Goal: Use online tool/utility: Utilize a website feature to perform a specific function

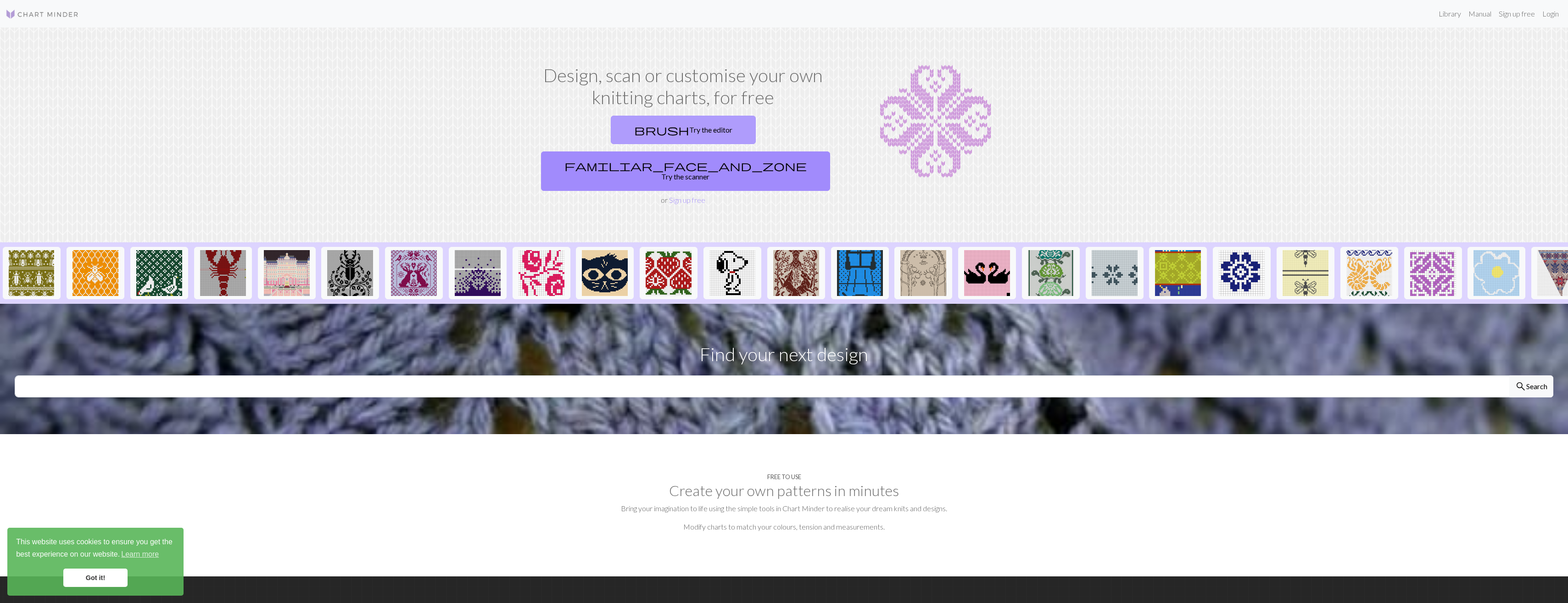
click at [618, 132] on link "brush Try the editor" at bounding box center [683, 130] width 145 height 29
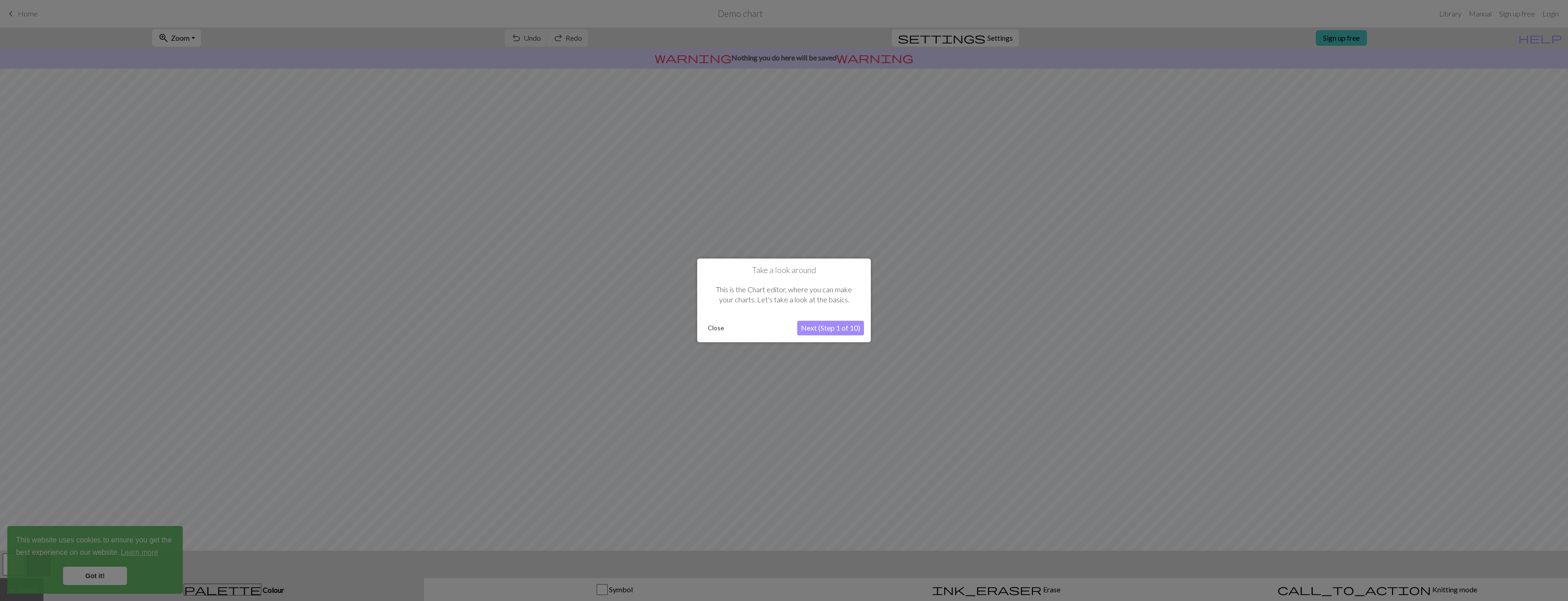
click at [828, 330] on button "Next (Step 1 of 10)" at bounding box center [830, 328] width 67 height 15
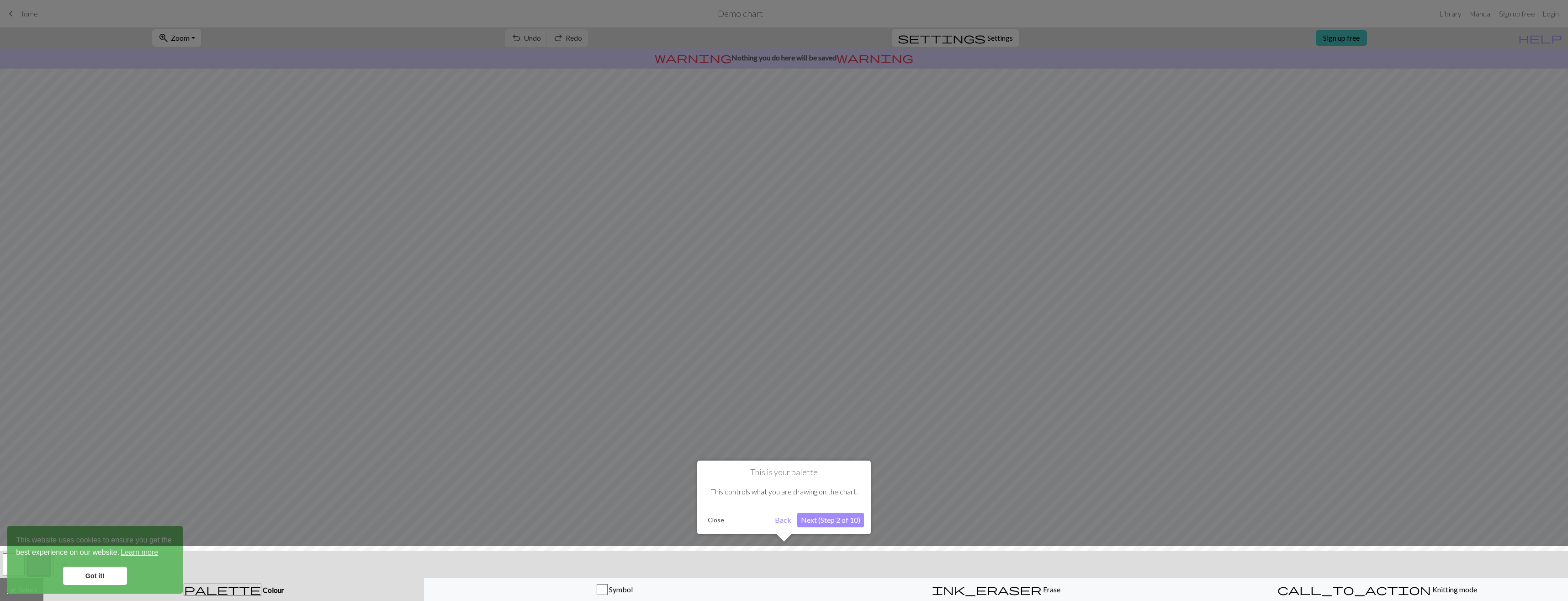
click at [834, 517] on button "Next (Step 2 of 10)" at bounding box center [830, 520] width 67 height 15
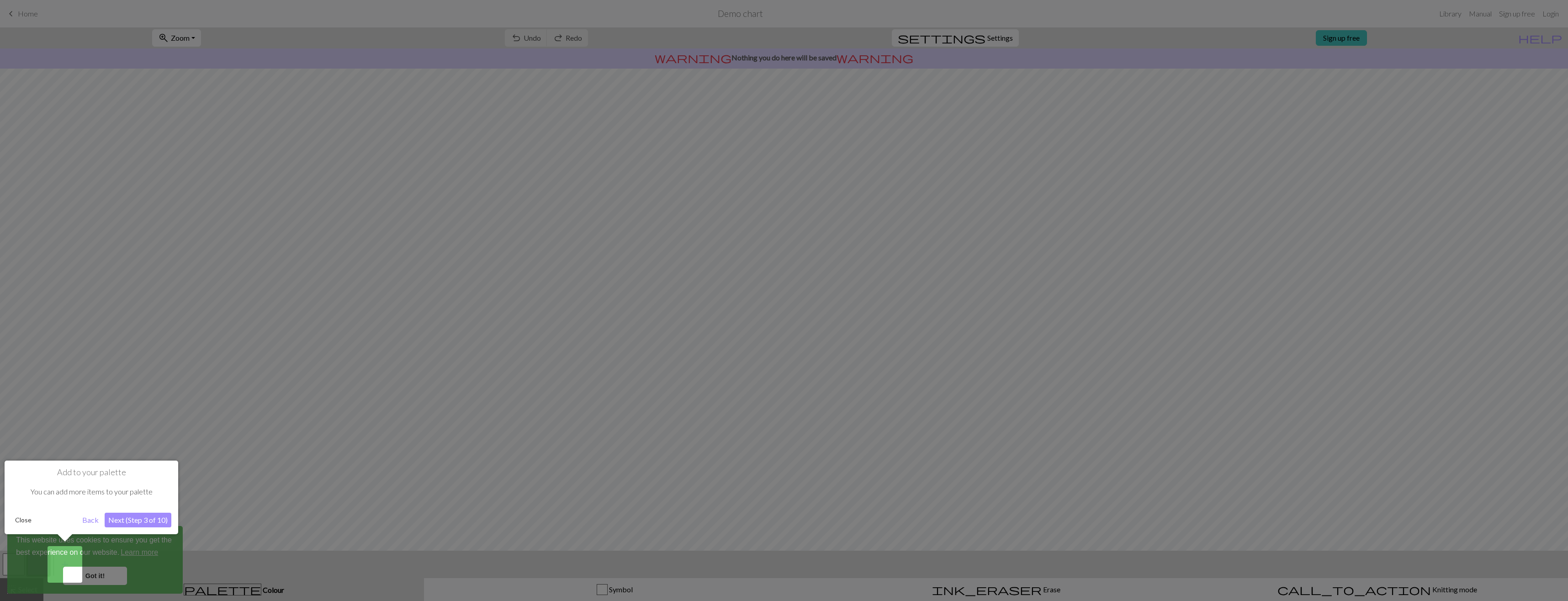
click at [144, 521] on button "Next (Step 3 of 10)" at bounding box center [137, 520] width 67 height 15
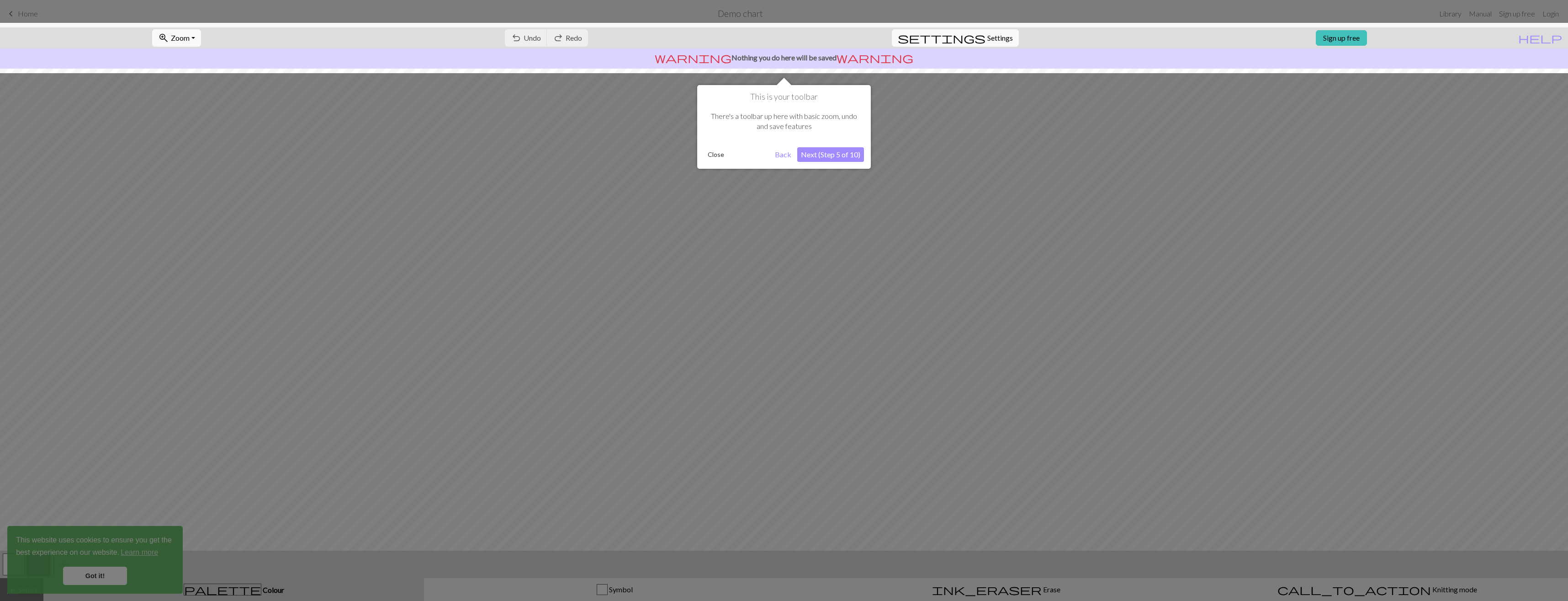
click at [847, 153] on button "Next (Step 5 of 10)" at bounding box center [830, 155] width 67 height 15
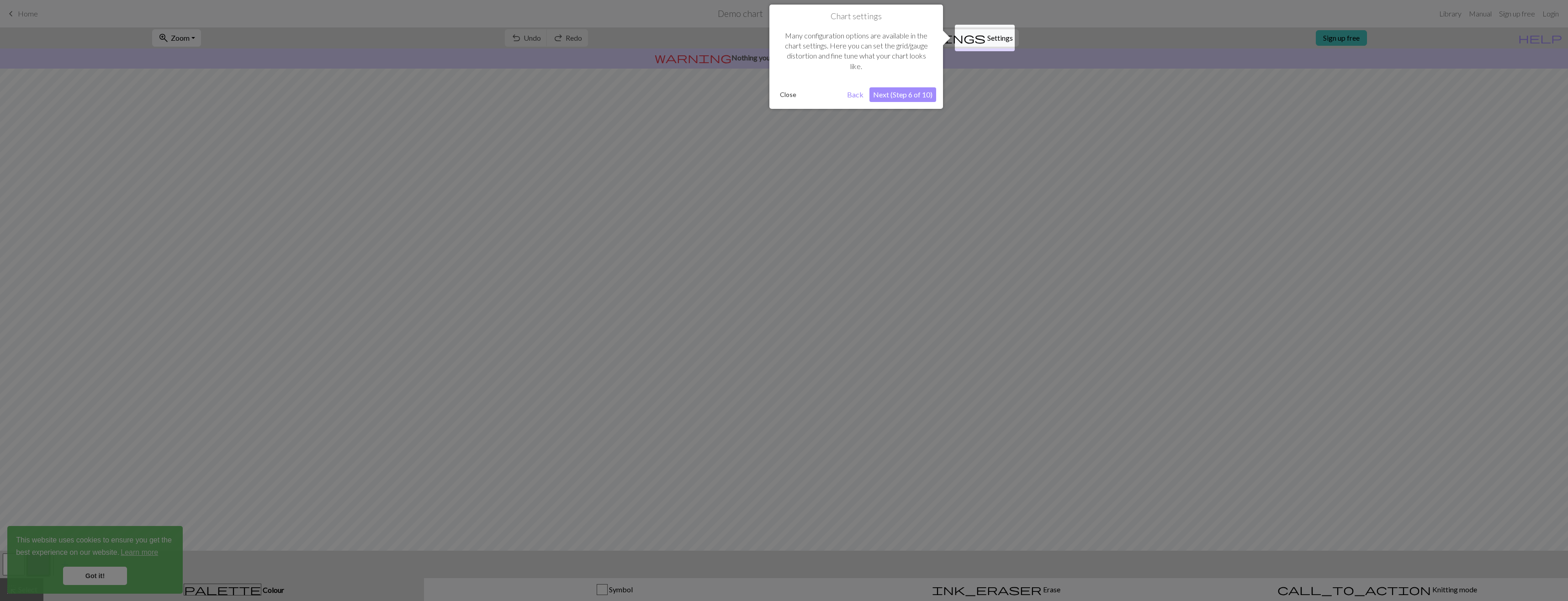
click at [897, 92] on button "Next (Step 6 of 10)" at bounding box center [902, 95] width 67 height 15
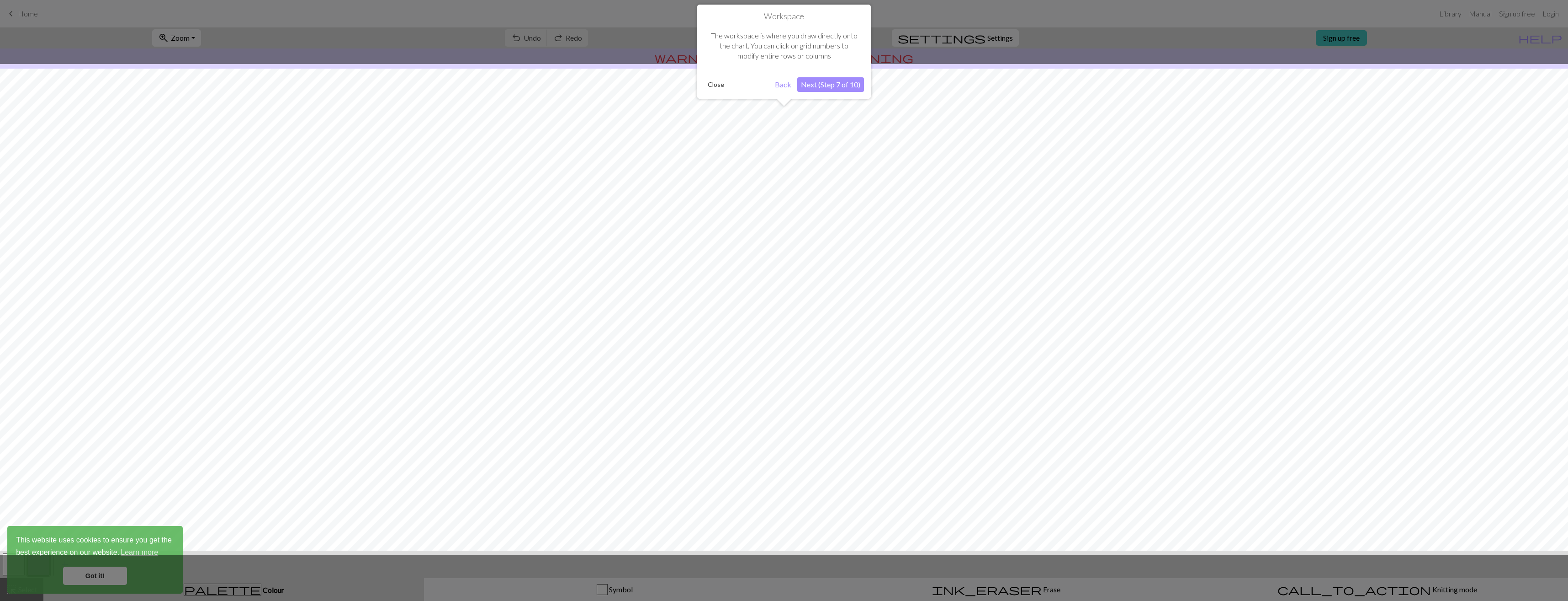
click at [841, 89] on button "Next (Step 7 of 10)" at bounding box center [830, 85] width 67 height 15
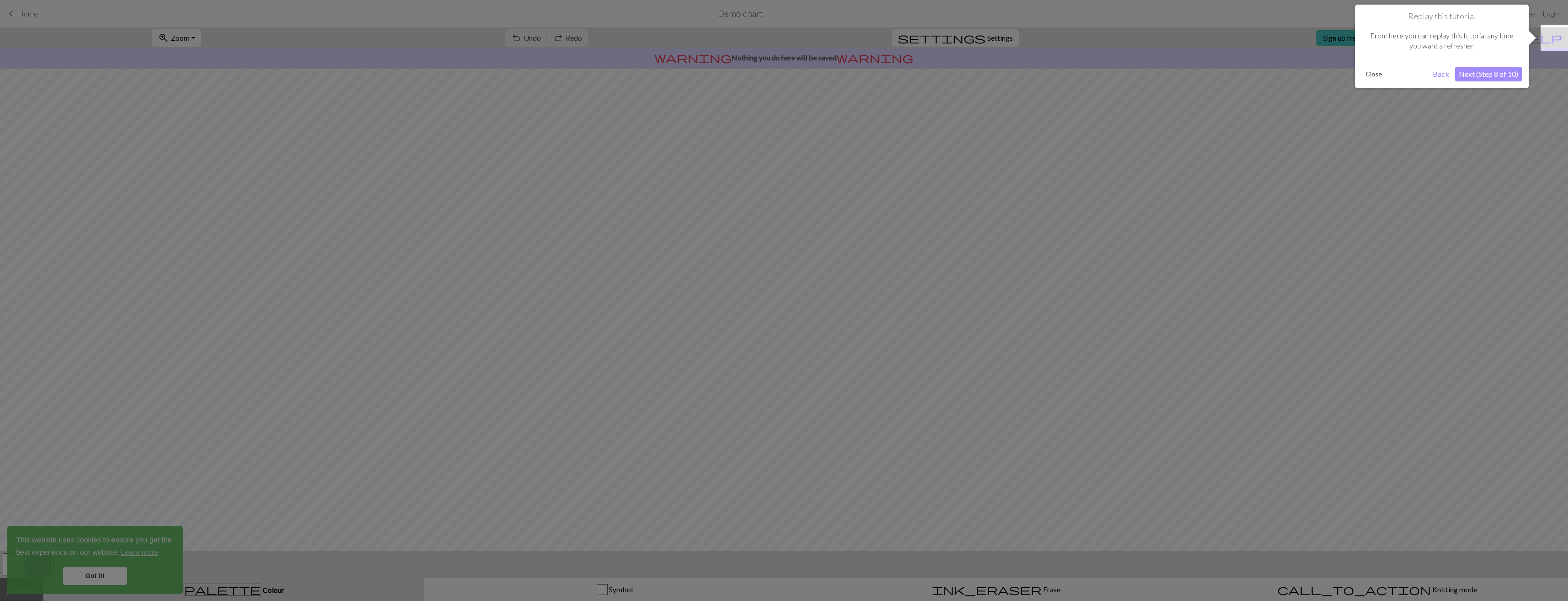
click at [1493, 75] on button "Next (Step 8 of 10)" at bounding box center [1488, 74] width 67 height 15
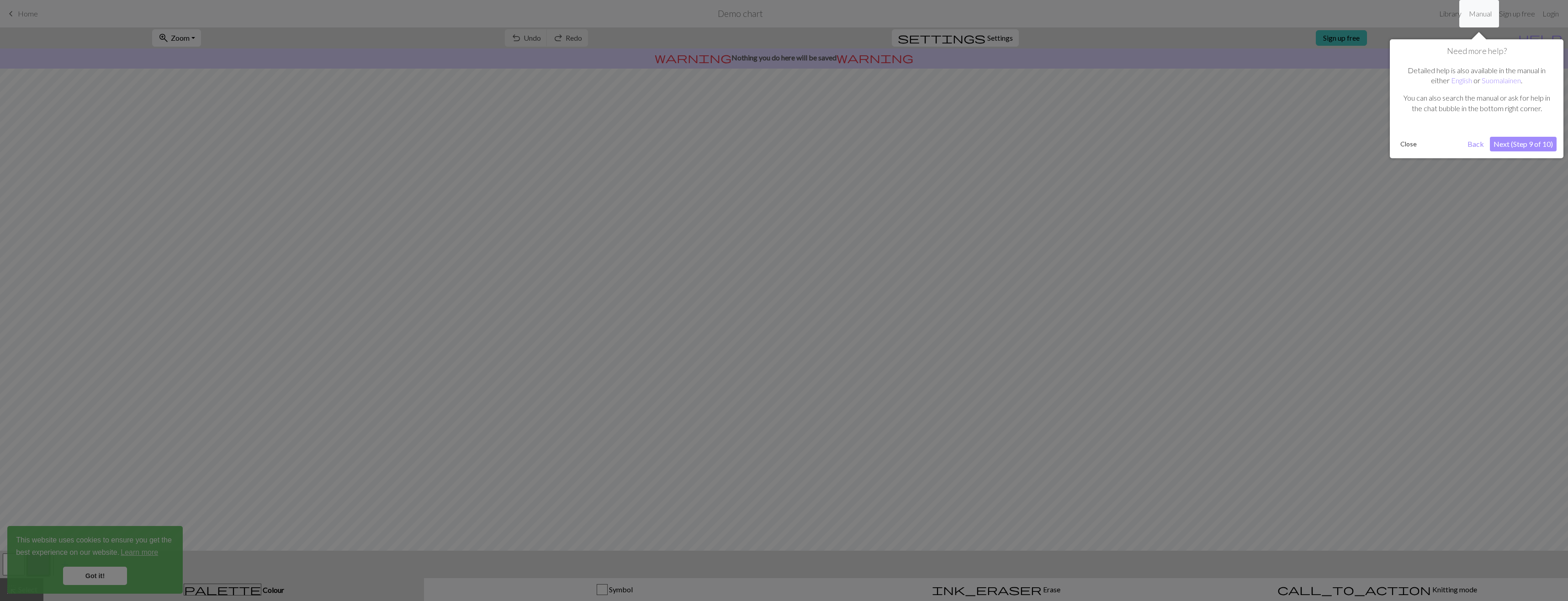
click at [1508, 142] on button "Next (Step 9 of 10)" at bounding box center [1523, 144] width 67 height 15
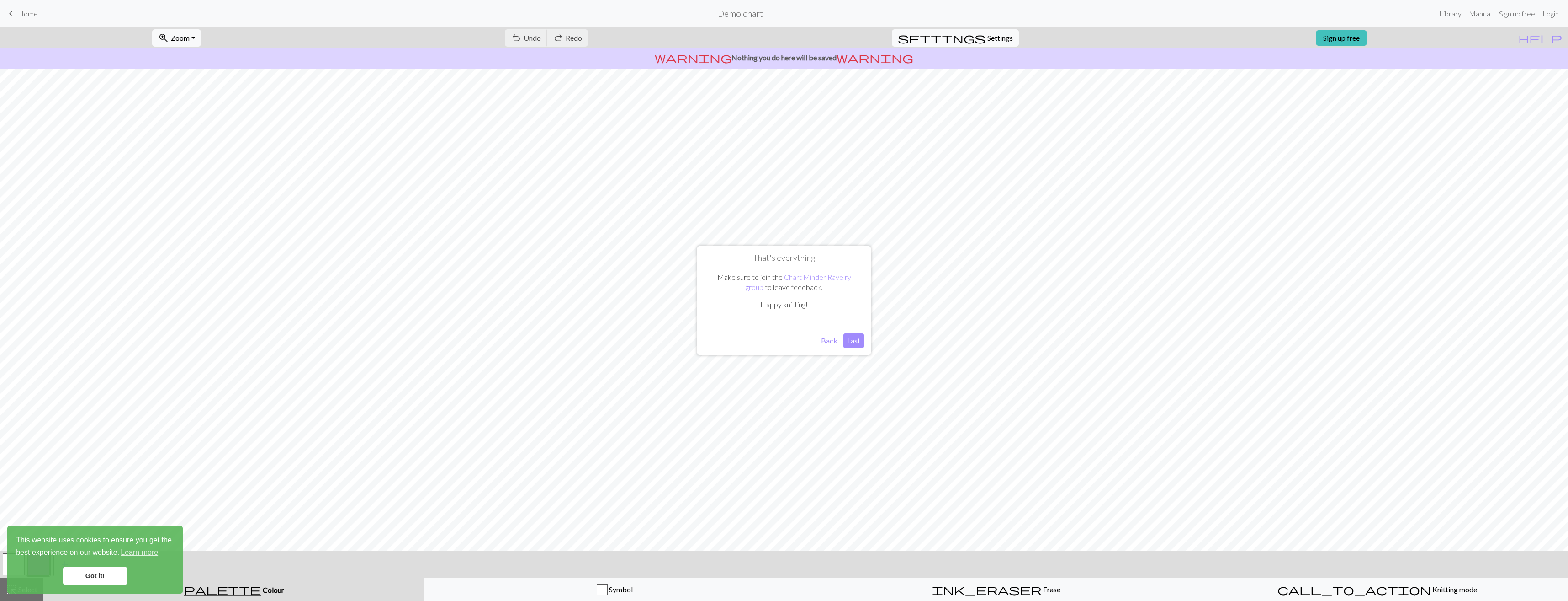
click at [852, 339] on button "Last" at bounding box center [854, 341] width 21 height 15
click at [1001, 34] on span "Settings" at bounding box center [1000, 38] width 25 height 11
select select "aran"
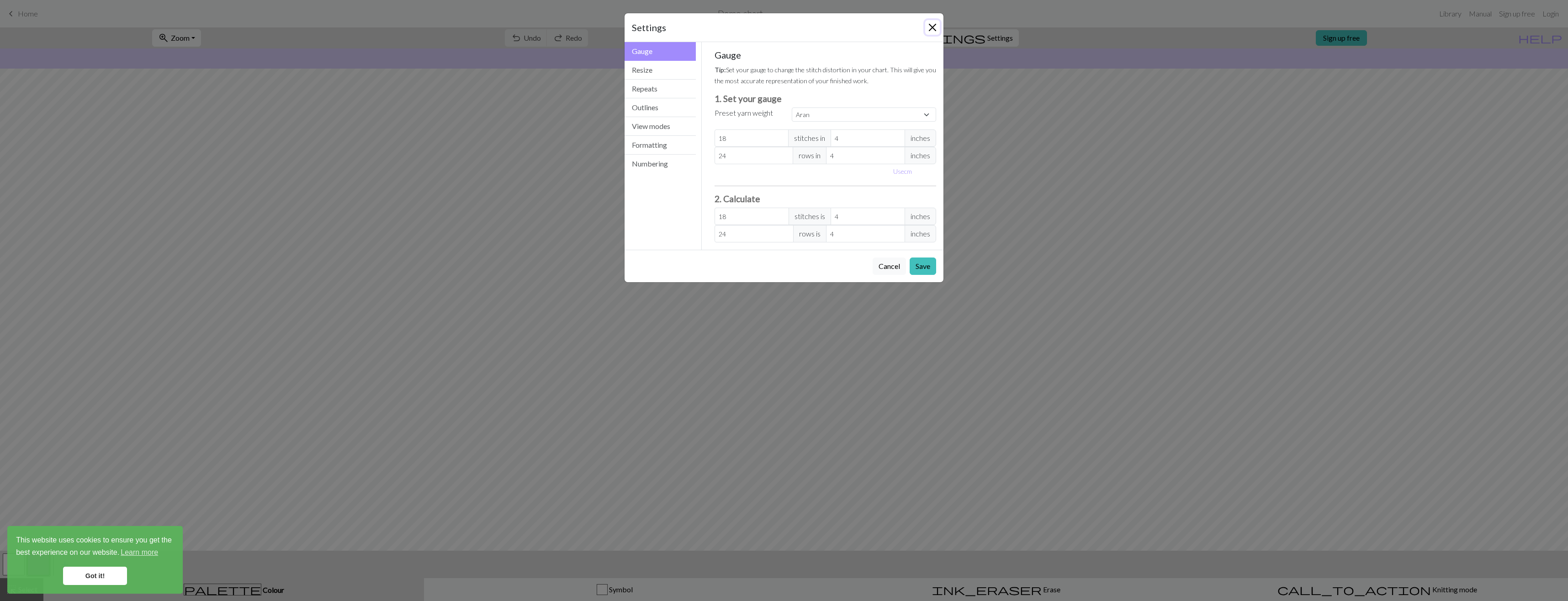
click at [936, 22] on button "Close" at bounding box center [933, 27] width 15 height 15
